Goal: Task Accomplishment & Management: Use online tool/utility

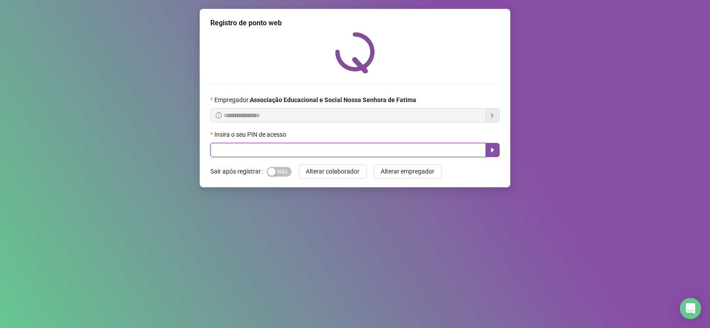
click at [257, 150] on input "text" at bounding box center [348, 150] width 276 height 14
type input "****"
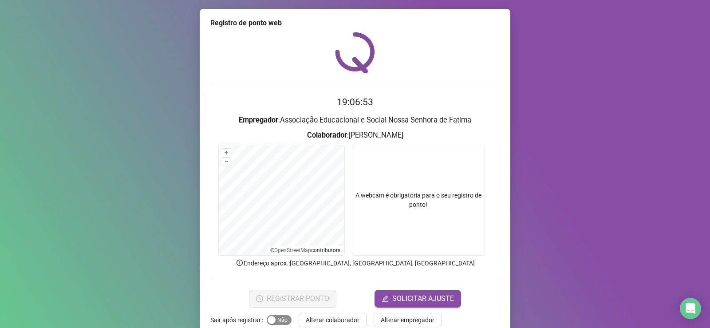
click at [277, 322] on span "Sim Não" at bounding box center [279, 320] width 25 height 10
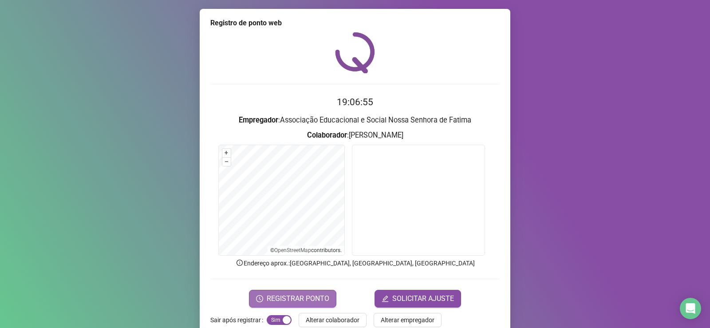
click at [319, 300] on span "REGISTRAR PONTO" at bounding box center [298, 298] width 63 height 11
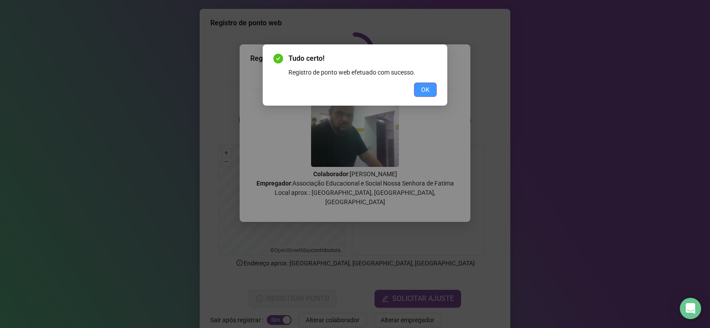
drag, startPoint x: 419, startPoint y: 93, endPoint x: 420, endPoint y: 86, distance: 7.6
click at [420, 86] on button "OK" at bounding box center [425, 90] width 23 height 14
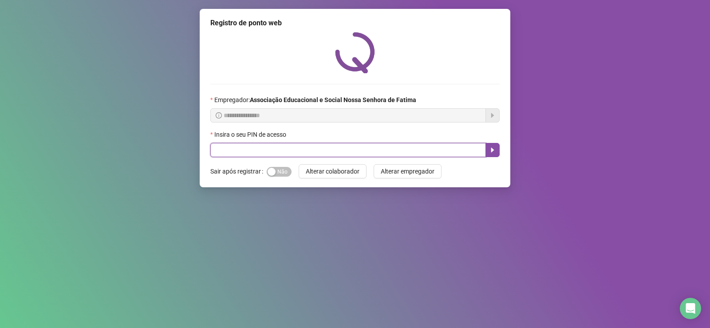
click at [254, 152] on input "text" at bounding box center [348, 150] width 276 height 14
type input "****"
click at [489, 151] on icon "caret-right" at bounding box center [492, 149] width 7 height 7
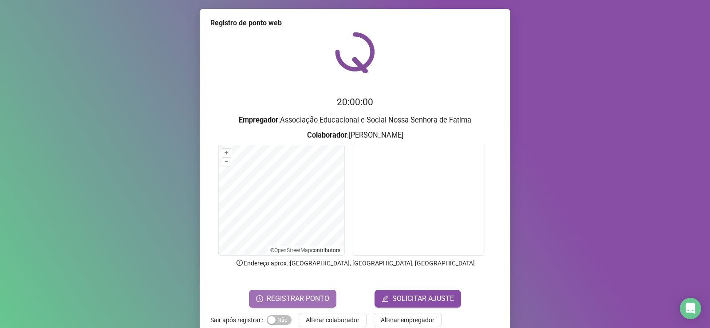
click at [295, 298] on span "REGISTRAR PONTO" at bounding box center [298, 298] width 63 height 11
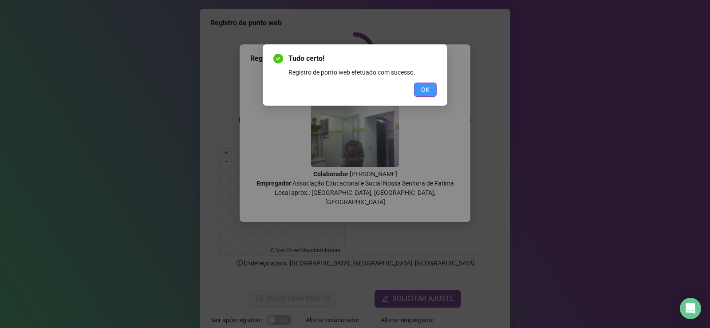
click at [434, 91] on button "OK" at bounding box center [425, 90] width 23 height 14
